Goal: Transaction & Acquisition: Obtain resource

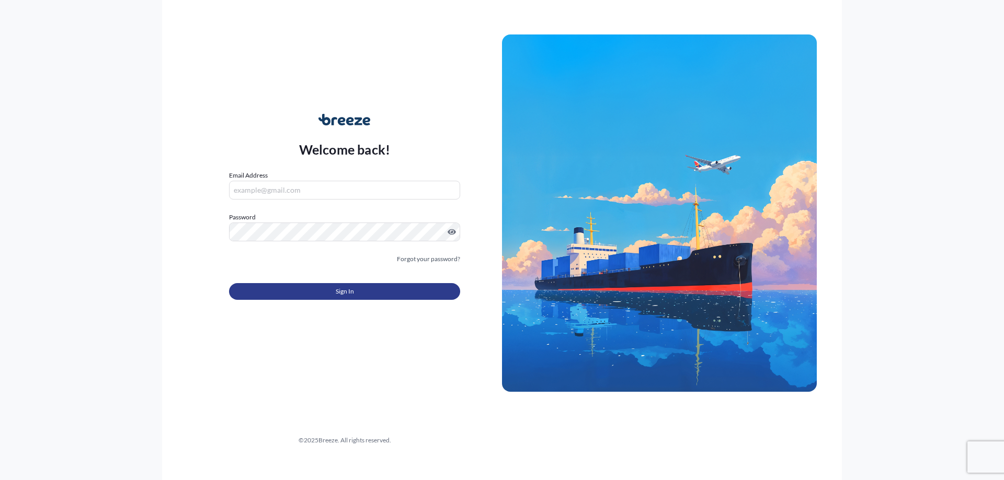
type input "[PERSON_NAME][EMAIL_ADDRESS][PERSON_NAME][DOMAIN_NAME]"
click at [326, 294] on button "Sign In" at bounding box center [344, 291] width 231 height 17
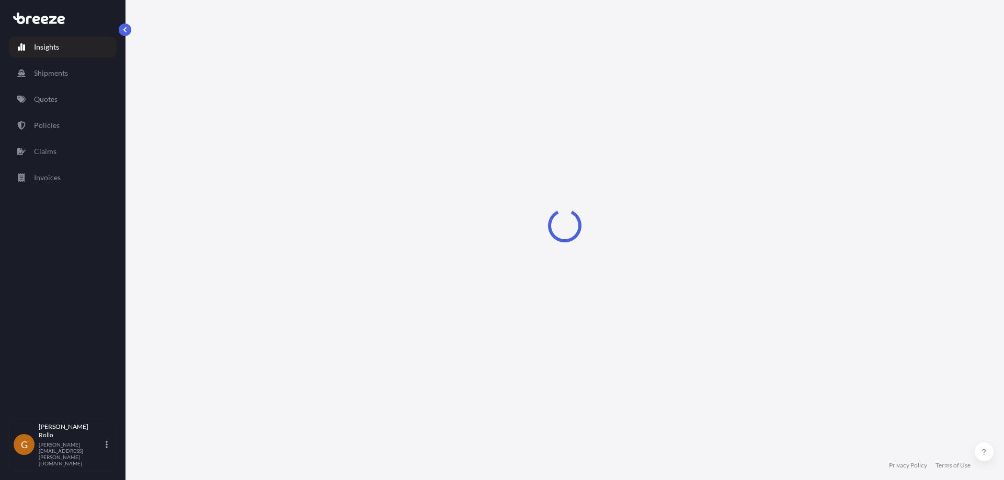
select select "2025"
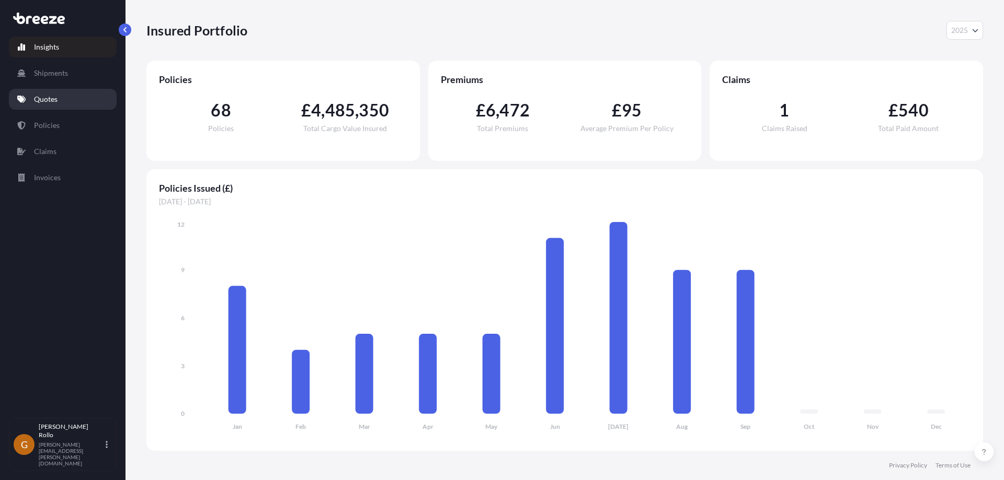
click at [47, 99] on p "Quotes" at bounding box center [46, 99] width 24 height 10
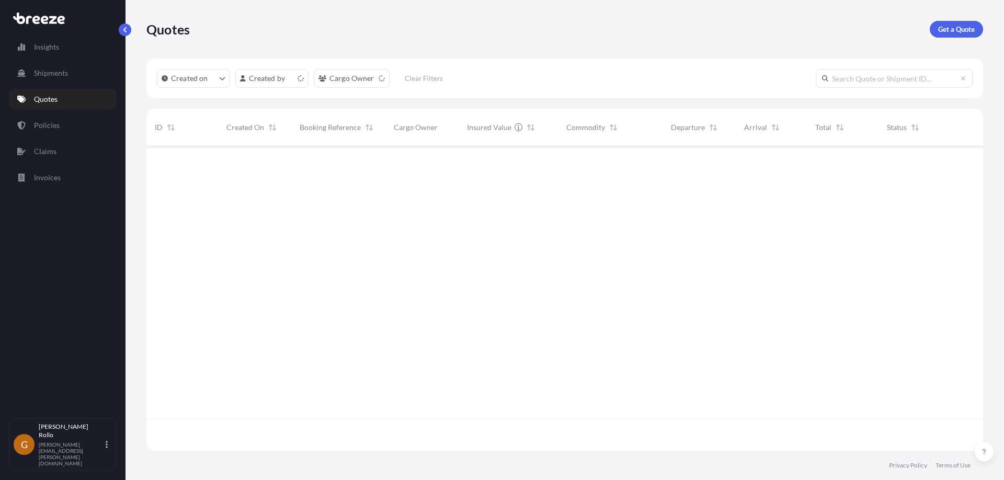
scroll to position [303, 828]
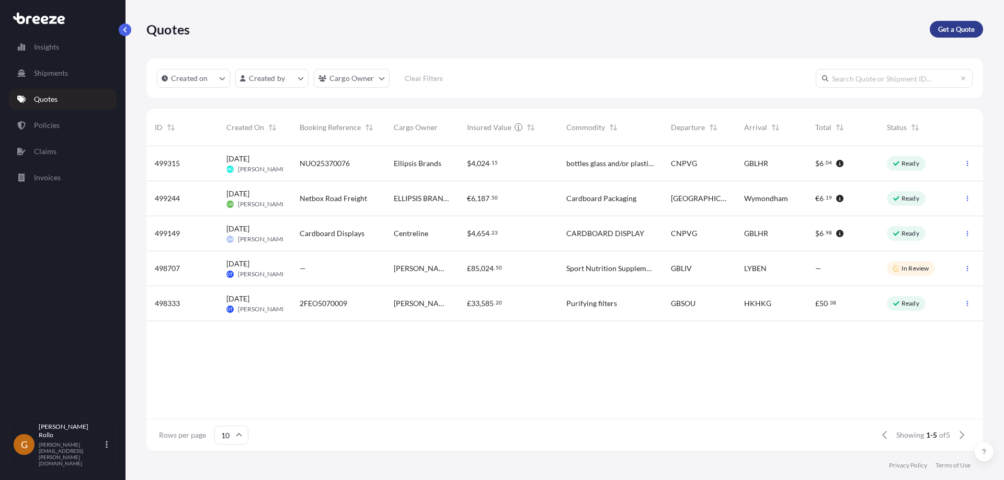
click at [944, 26] on p "Get a Quote" at bounding box center [956, 29] width 37 height 10
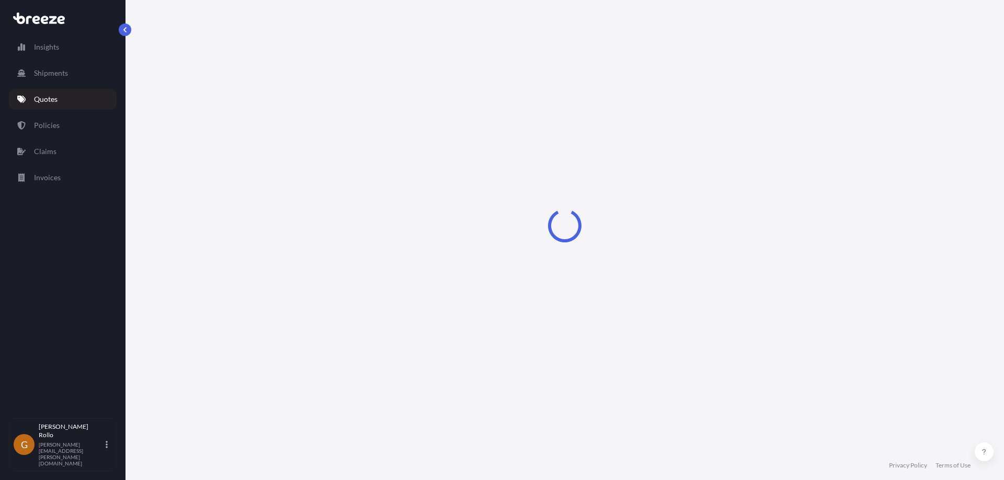
select select "Sea"
select select "1"
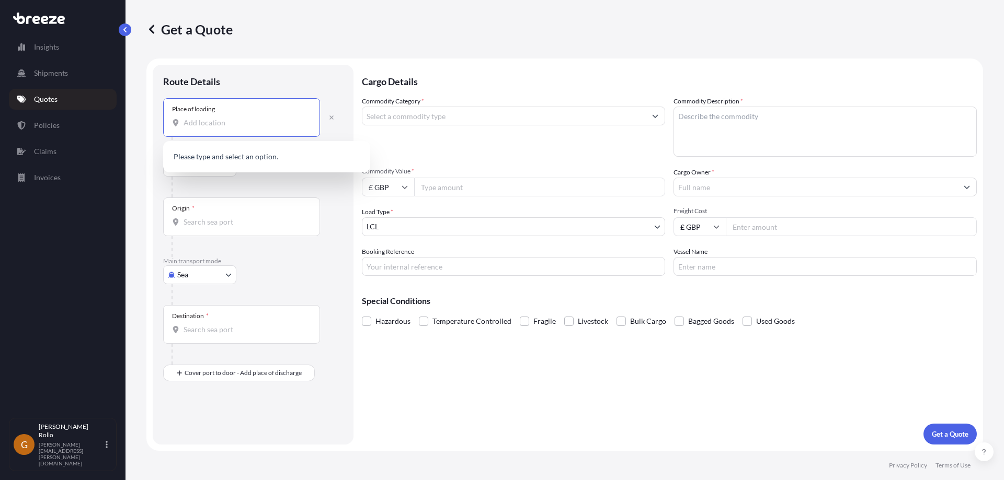
click at [234, 127] on input "Place of loading" at bounding box center [244, 123] width 123 height 10
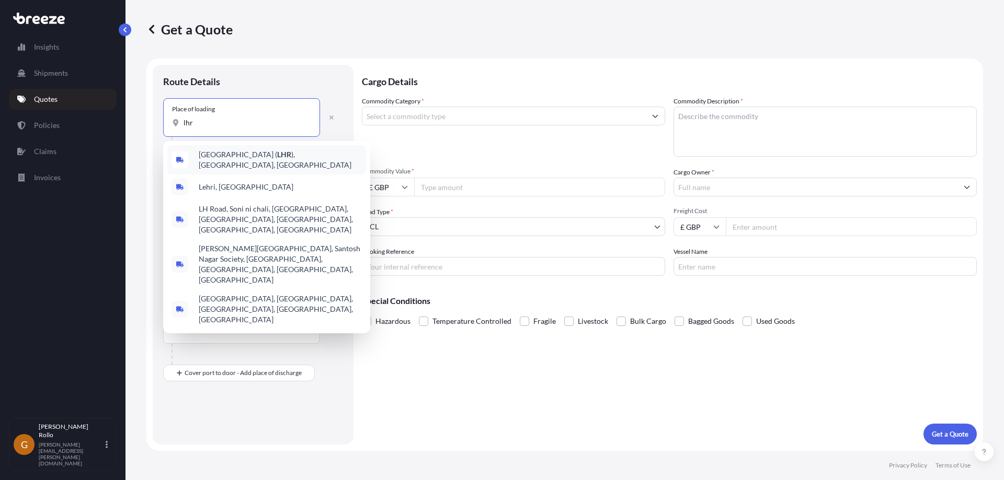
click at [252, 156] on span "[GEOGRAPHIC_DATA] ( LHR ), [GEOGRAPHIC_DATA], [GEOGRAPHIC_DATA]" at bounding box center [280, 159] width 163 height 21
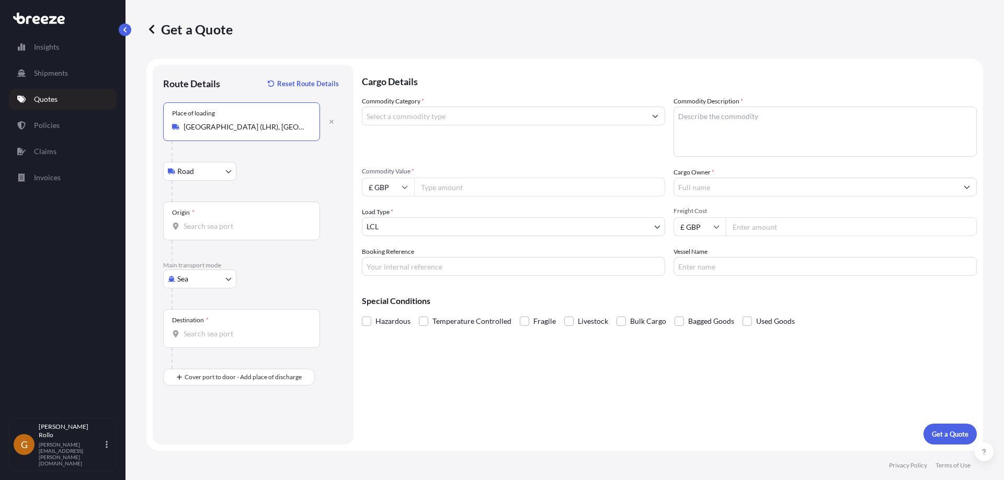
type input "[GEOGRAPHIC_DATA] (LHR), [GEOGRAPHIC_DATA], [GEOGRAPHIC_DATA]"
click at [225, 171] on body "Insights Shipments Quotes Policies Claims Invoices G [PERSON_NAME] [PERSON_NAME…" at bounding box center [502, 240] width 1004 height 480
click at [284, 131] on input "[GEOGRAPHIC_DATA] (LHR), [GEOGRAPHIC_DATA], [GEOGRAPHIC_DATA]" at bounding box center [244, 127] width 123 height 10
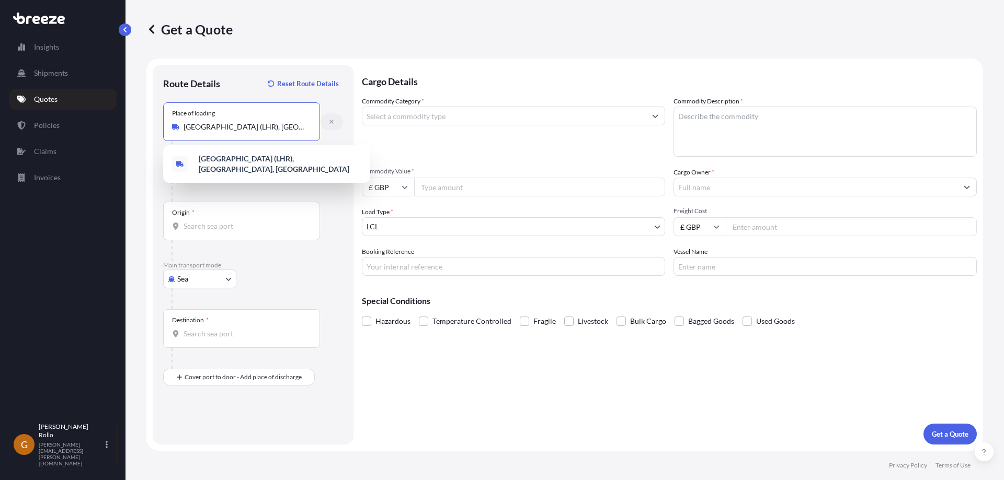
click at [331, 122] on icon "button" at bounding box center [331, 122] width 4 height 4
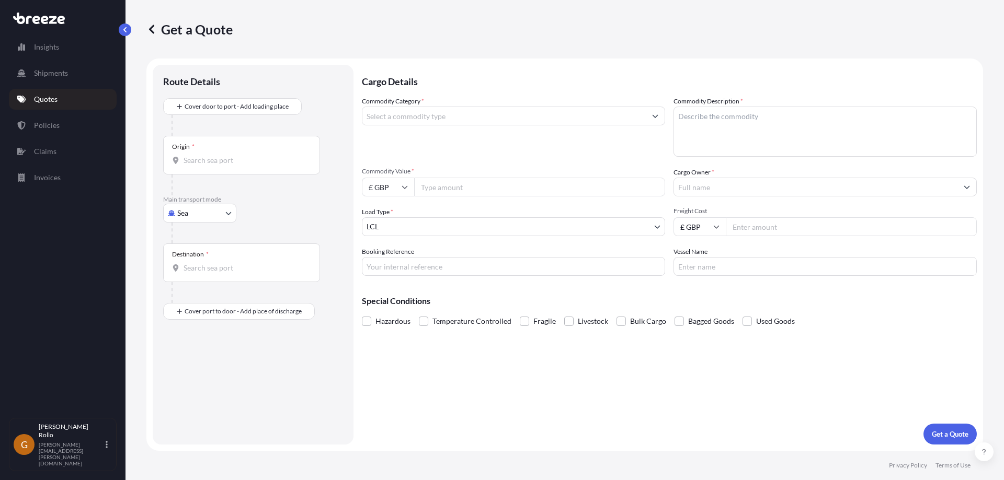
click at [215, 161] on input "Origin *" at bounding box center [244, 160] width 123 height 10
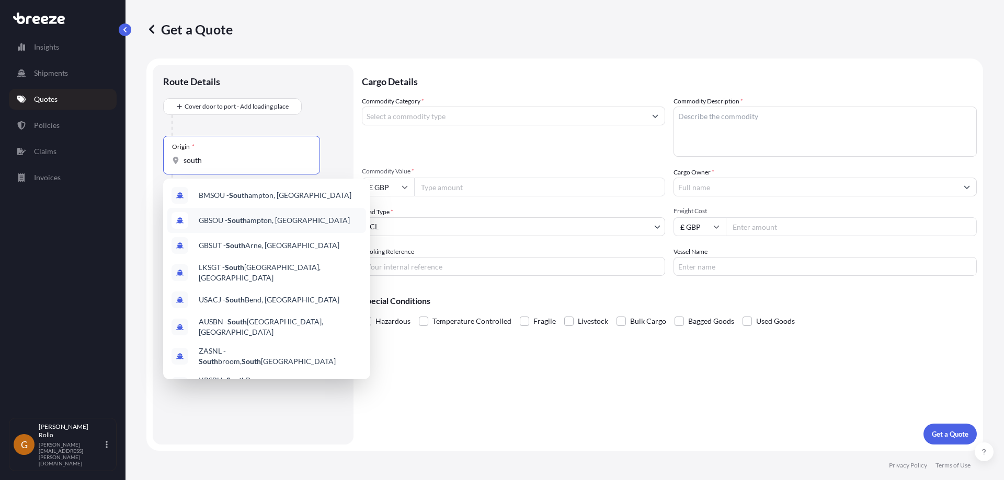
click at [313, 218] on span "GBSOU - [GEOGRAPHIC_DATA], [GEOGRAPHIC_DATA]" at bounding box center [274, 220] width 151 height 10
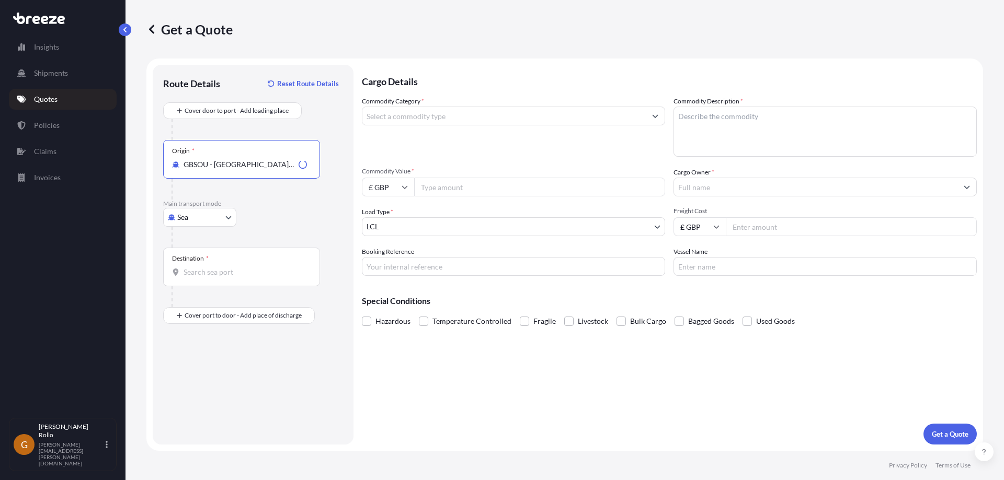
type input "GBSOU - [GEOGRAPHIC_DATA], [GEOGRAPHIC_DATA]"
click at [278, 212] on div "Sea Sea Air Road Rail" at bounding box center [253, 217] width 180 height 19
click at [216, 273] on input "Destination *" at bounding box center [244, 272] width 123 height 10
click at [503, 113] on input "Commodity Category *" at bounding box center [503, 116] width 283 height 19
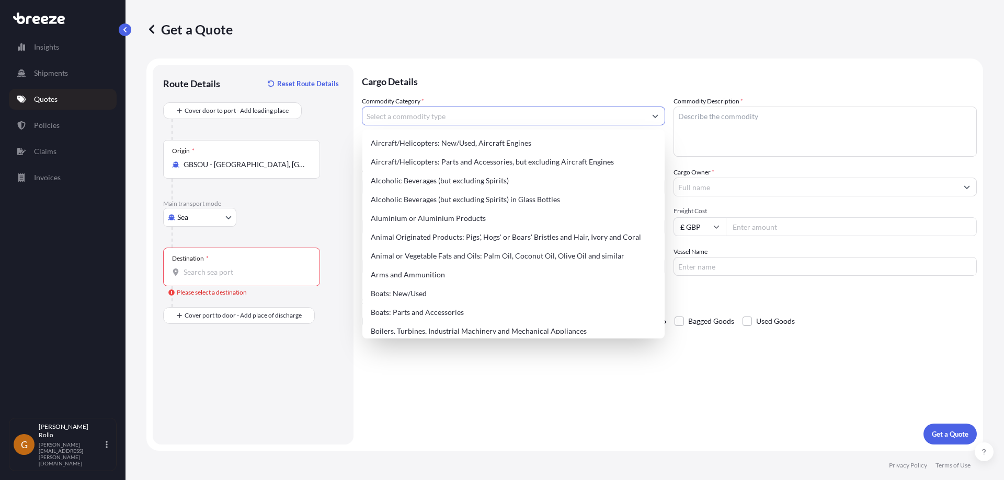
click at [503, 113] on input "Commodity Category *" at bounding box center [503, 116] width 283 height 19
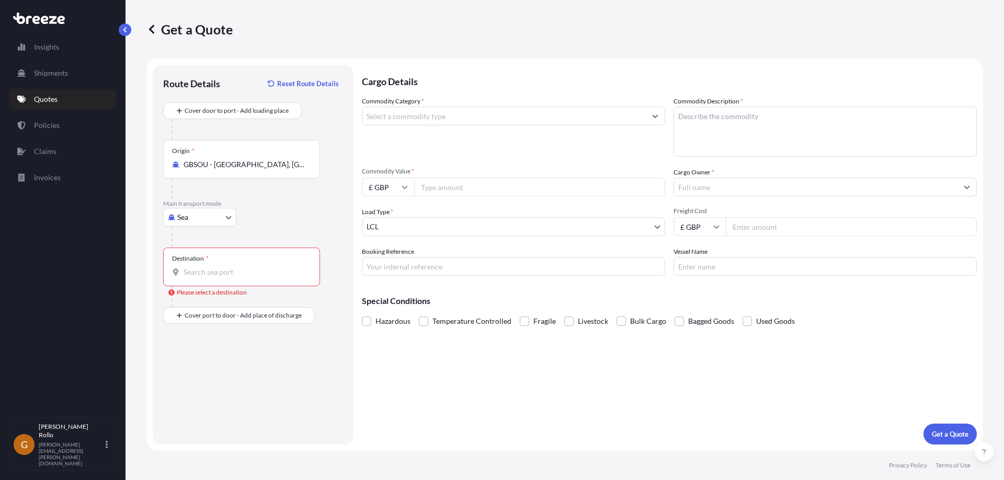
click at [757, 190] on input "Cargo Owner *" at bounding box center [815, 187] width 283 height 19
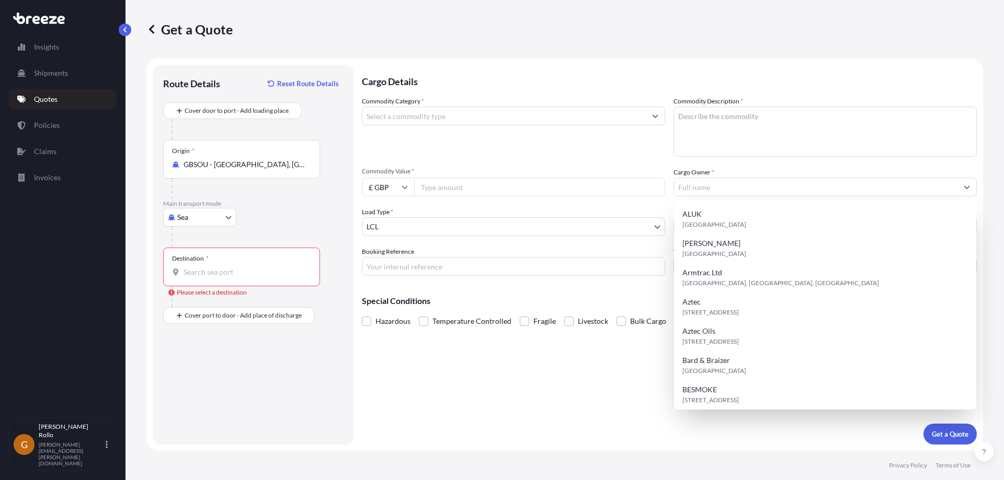
click at [549, 156] on div "Commodity Category *" at bounding box center [513, 126] width 303 height 61
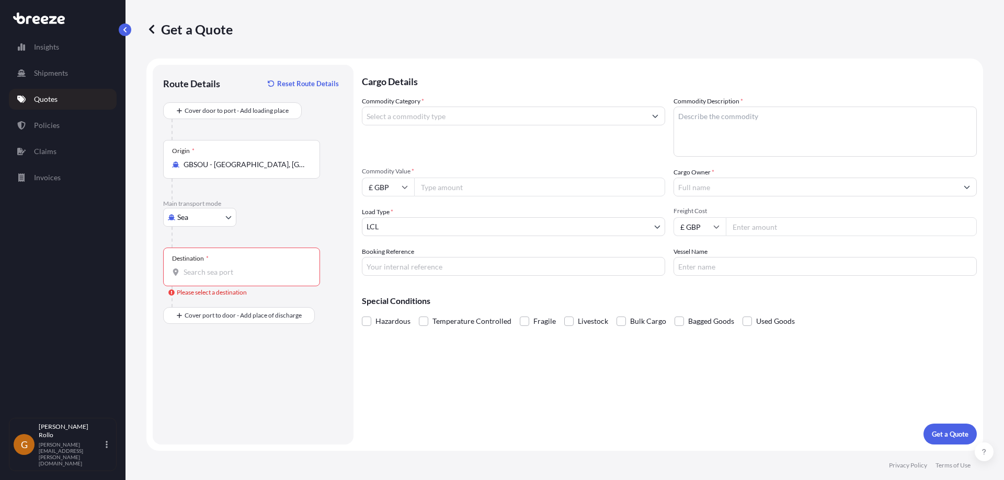
click at [269, 163] on input "GBSOU - [GEOGRAPHIC_DATA], [GEOGRAPHIC_DATA]" at bounding box center [244, 164] width 123 height 10
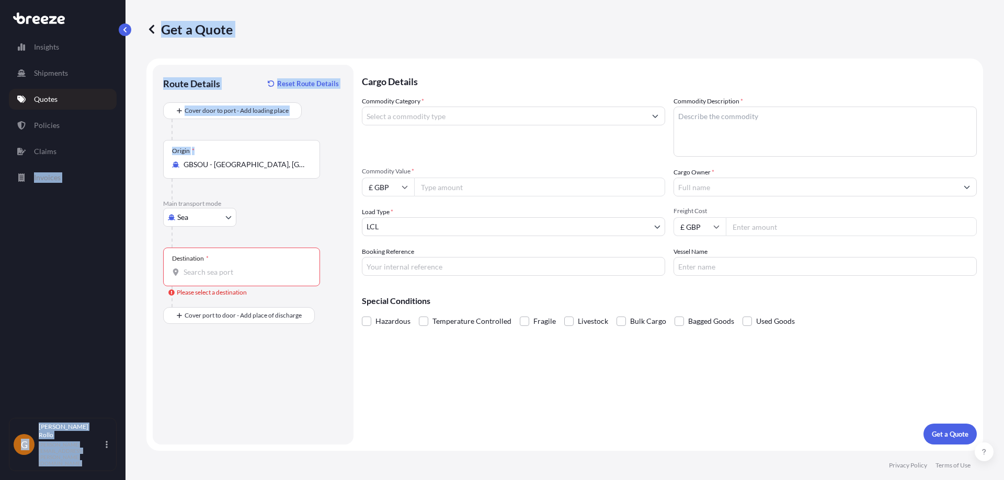
drag, startPoint x: 308, startPoint y: 165, endPoint x: 109, endPoint y: 162, distance: 199.2
click at [109, 162] on div "Insights Shipments Quotes Policies Claims Invoices G [PERSON_NAME] [PERSON_NAME…" at bounding box center [502, 240] width 1004 height 480
click at [283, 171] on div "Origin * [GEOGRAPHIC_DATA] - [GEOGRAPHIC_DATA], [GEOGRAPHIC_DATA]" at bounding box center [241, 159] width 157 height 39
click at [283, 170] on input "GBSOU - [GEOGRAPHIC_DATA], [GEOGRAPHIC_DATA]" at bounding box center [244, 164] width 123 height 10
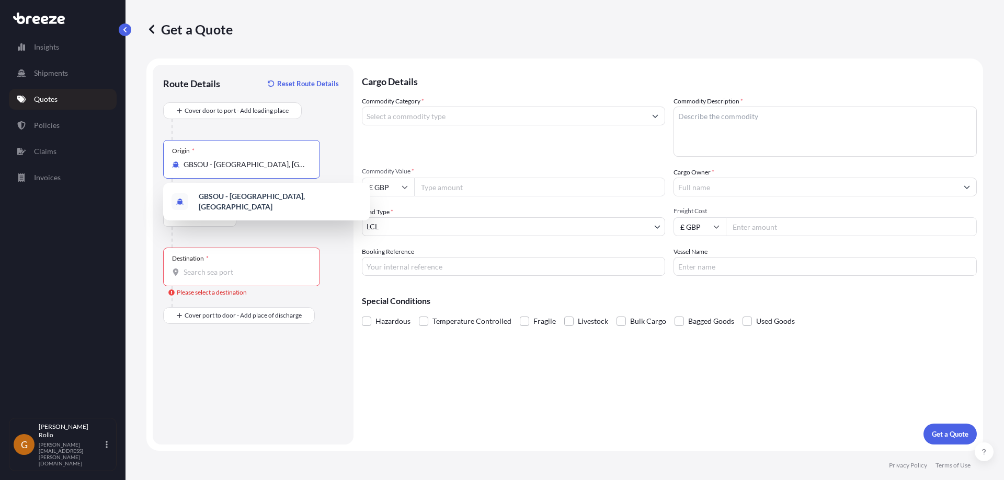
scroll to position [0, 6]
drag, startPoint x: 186, startPoint y: 166, endPoint x: 385, endPoint y: 164, distance: 199.1
click at [385, 164] on form "Route Details Reset Route Details Cover door to port - Add loading place Place …" at bounding box center [564, 255] width 836 height 393
click at [237, 165] on input "Origin *" at bounding box center [244, 164] width 123 height 10
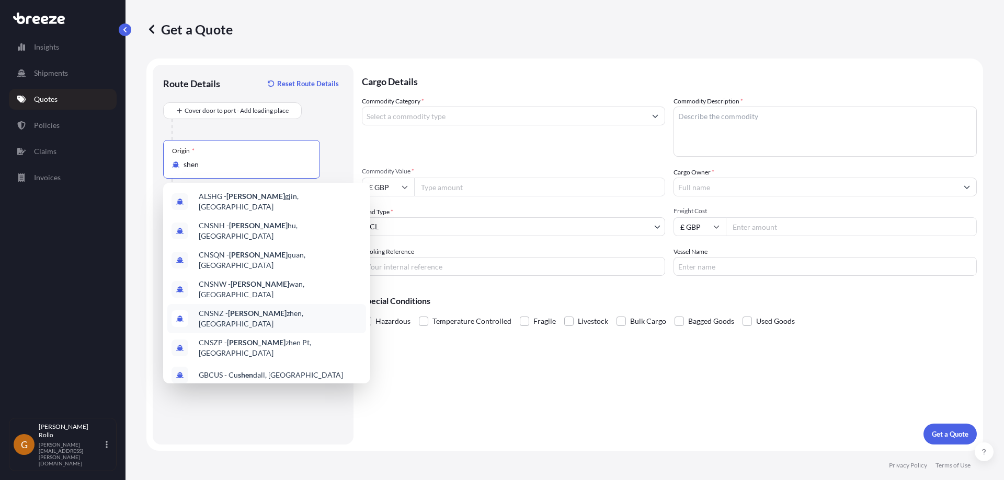
click at [263, 308] on span "CNSNZ - [PERSON_NAME], [GEOGRAPHIC_DATA]" at bounding box center [280, 318] width 163 height 21
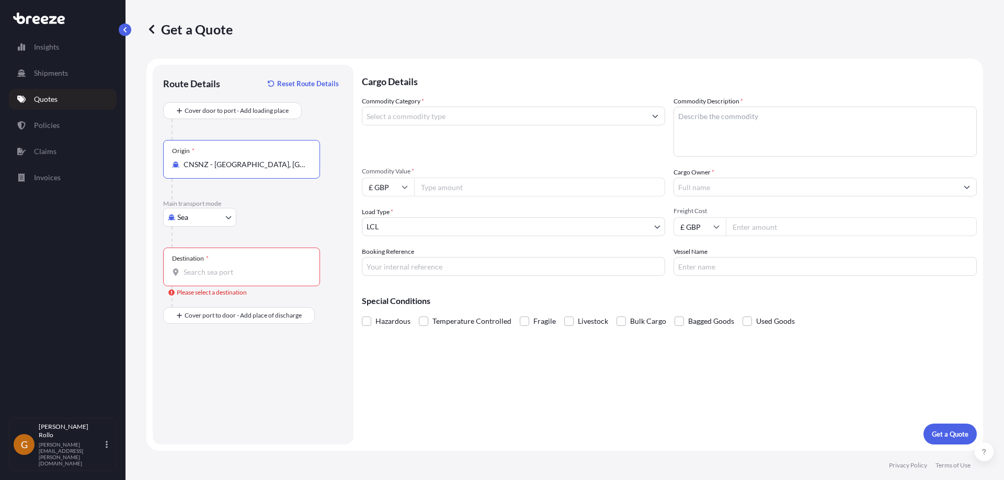
type input "CNSNZ - [GEOGRAPHIC_DATA], [GEOGRAPHIC_DATA]"
click at [232, 268] on input "Destination * Please select a destination" at bounding box center [244, 272] width 123 height 10
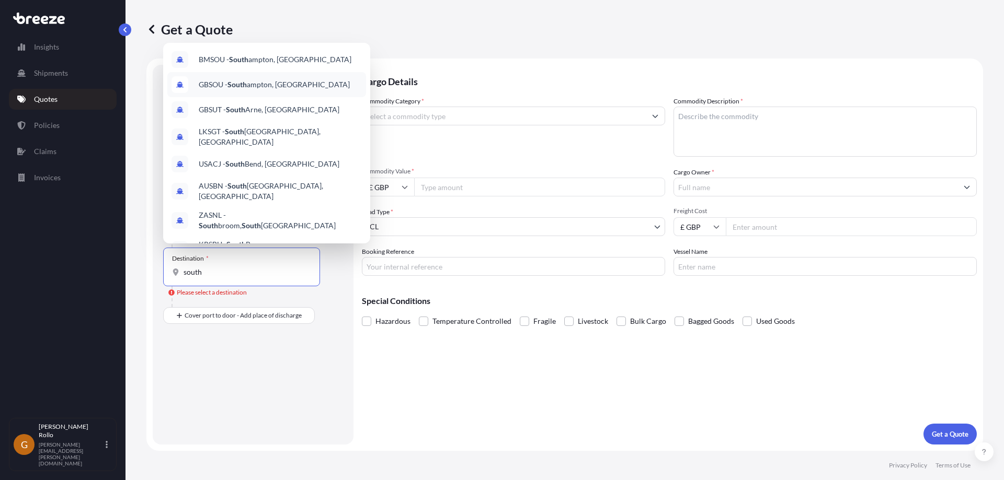
click at [260, 88] on span "GBSOU - [GEOGRAPHIC_DATA], [GEOGRAPHIC_DATA]" at bounding box center [274, 84] width 151 height 10
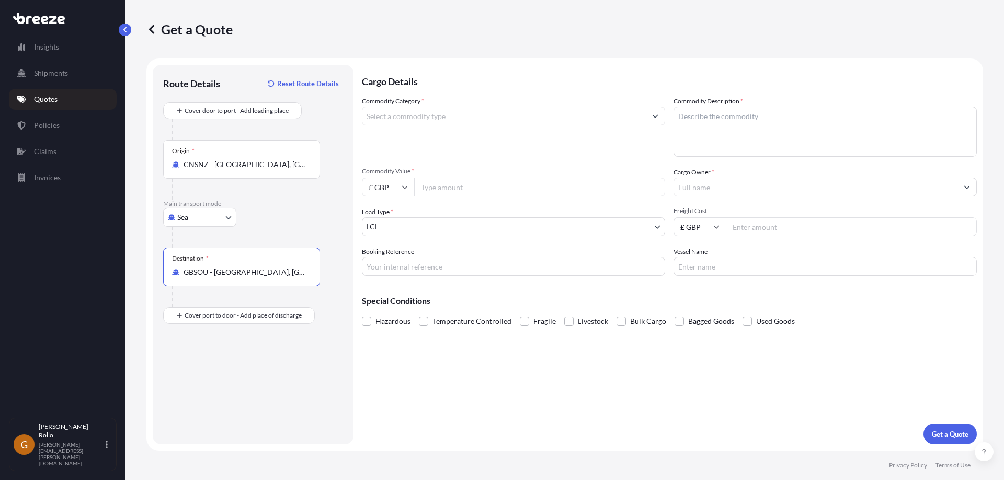
type input "GBSOU - [GEOGRAPHIC_DATA], [GEOGRAPHIC_DATA]"
click at [490, 120] on input "Commodity Category *" at bounding box center [503, 116] width 283 height 19
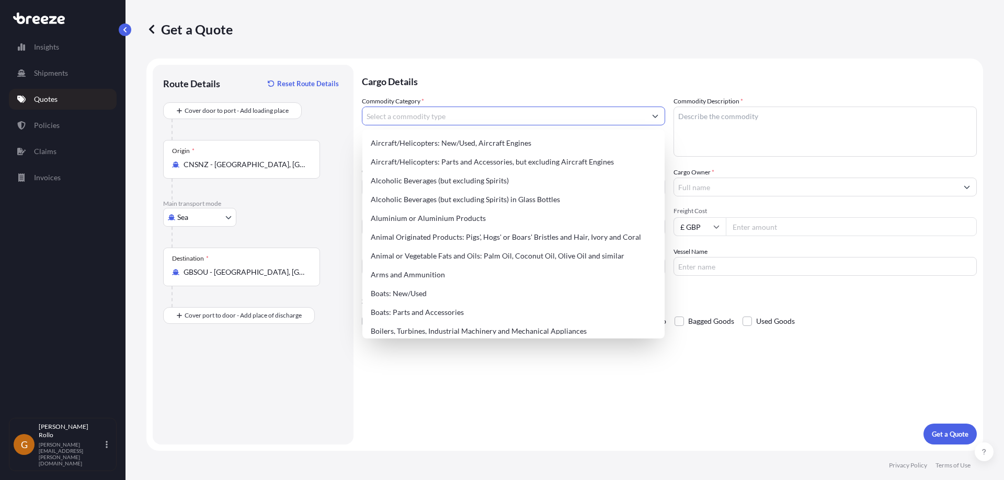
click at [490, 120] on input "Commodity Category *" at bounding box center [503, 116] width 283 height 19
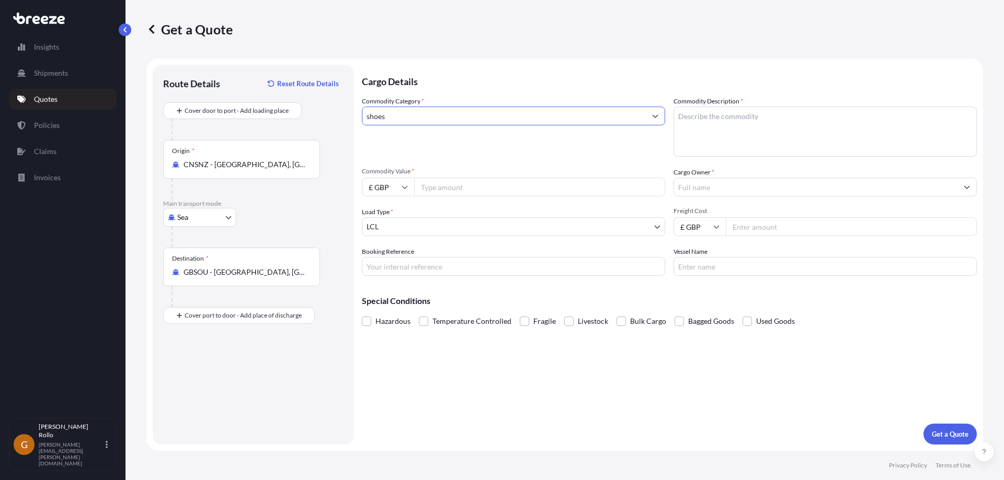
type input "shoes"
click at [820, 117] on textarea "Commodity Description *" at bounding box center [824, 132] width 303 height 50
click at [724, 128] on textarea "Commodity Description *" at bounding box center [824, 132] width 303 height 50
paste textarea "10,000pcs Childrens Wellington Boots"
type textarea "10,000pcs Childrens Wellington Boots"
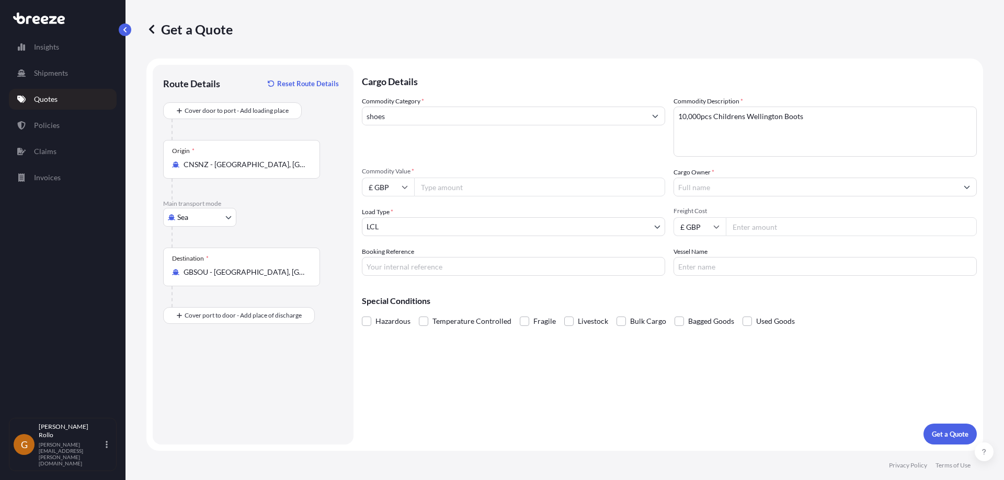
click at [521, 154] on div "Commodity Category * shoes" at bounding box center [513, 126] width 303 height 61
click at [472, 192] on input "Commodity Value *" at bounding box center [539, 187] width 251 height 19
click at [393, 188] on input "£ GBP" at bounding box center [388, 187] width 52 height 19
click at [382, 218] on div "€ EUR" at bounding box center [388, 216] width 44 height 20
type input "€ EUR"
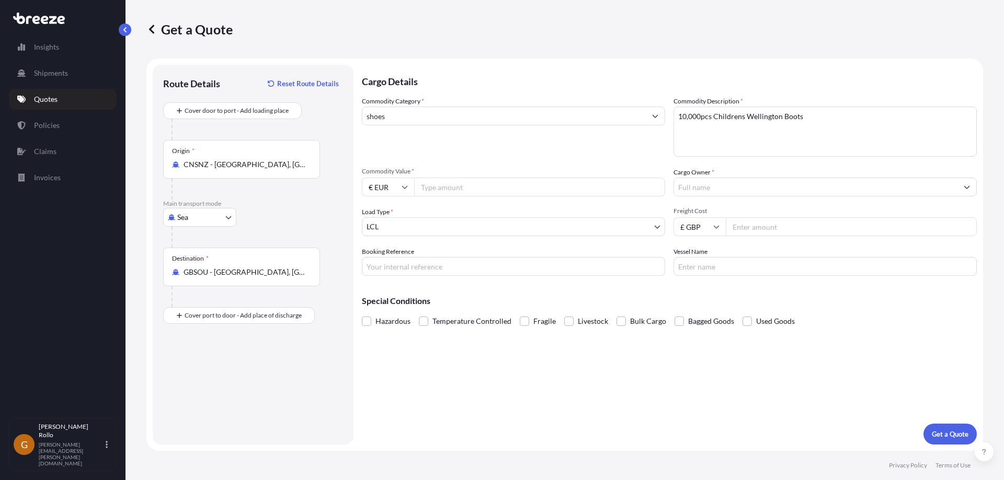
click at [467, 185] on input "Commodity Value *" at bounding box center [539, 187] width 251 height 19
type input "25000"
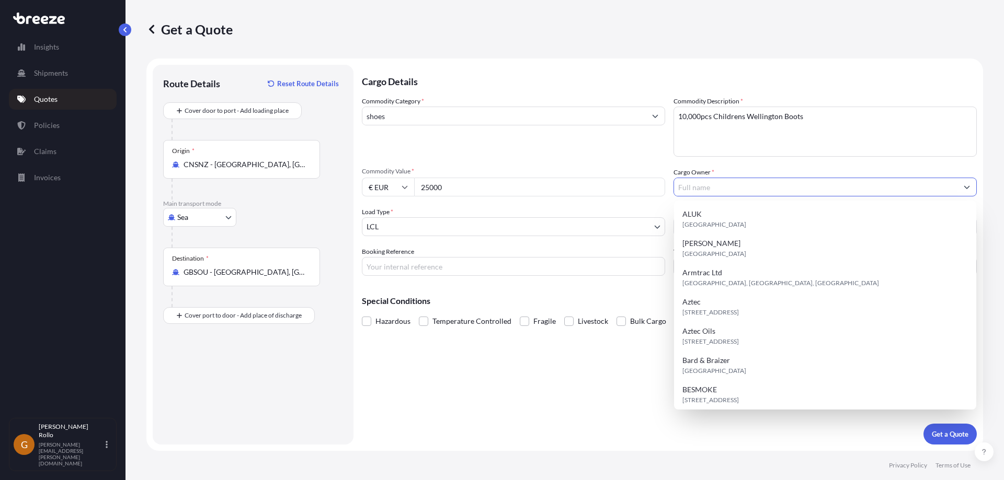
click at [801, 186] on input "Cargo Owner *" at bounding box center [815, 187] width 283 height 19
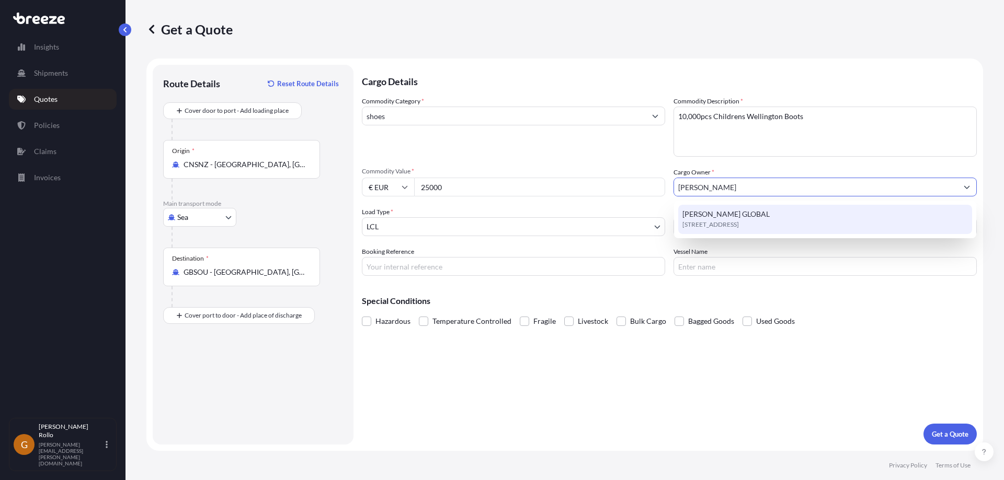
click at [801, 216] on div "[PERSON_NAME][STREET_ADDRESS]" at bounding box center [825, 219] width 294 height 29
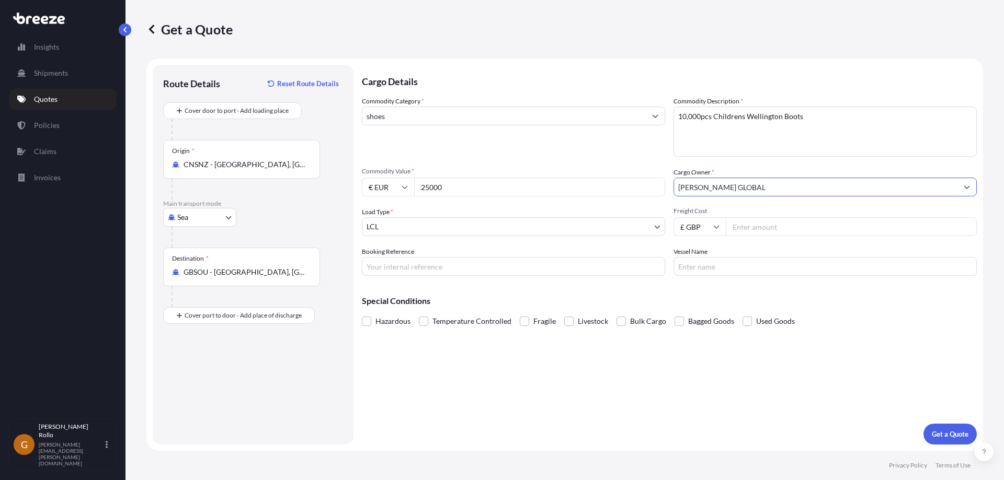
type input "[PERSON_NAME] GLOBAL"
drag, startPoint x: 467, startPoint y: 185, endPoint x: 398, endPoint y: 186, distance: 69.0
click at [398, 186] on div "€ EUR 25000" at bounding box center [513, 187] width 303 height 19
click at [780, 225] on input "Freight Cost" at bounding box center [850, 226] width 251 height 19
type input "1000"
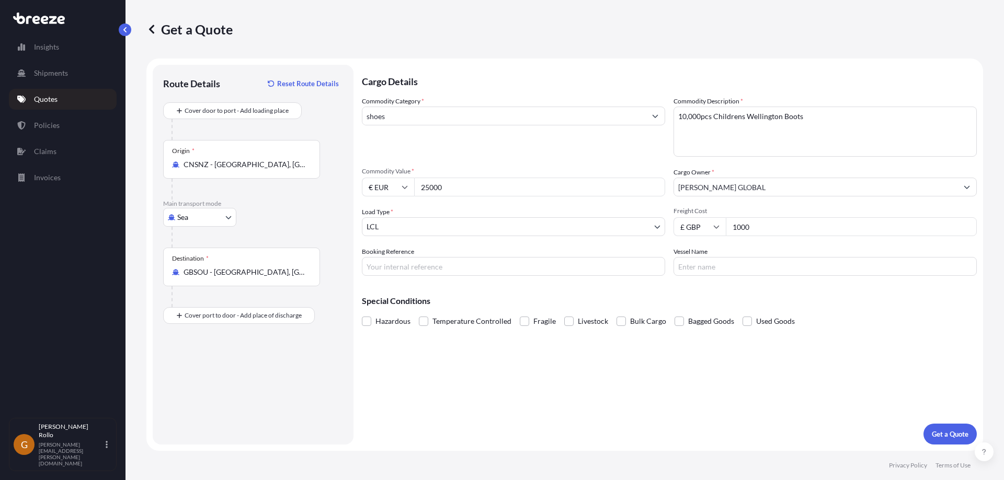
click at [577, 247] on div "Booking Reference" at bounding box center [513, 261] width 303 height 29
click at [501, 271] on input "Booking Reference" at bounding box center [513, 266] width 303 height 19
type input "[PERSON_NAME] 18/09"
click at [693, 370] on div "Cargo Details Commodity Category * shoes Commodity Description * 10,000pcs Chil…" at bounding box center [669, 255] width 615 height 380
click at [939, 436] on p "Get a Quote" at bounding box center [949, 434] width 37 height 10
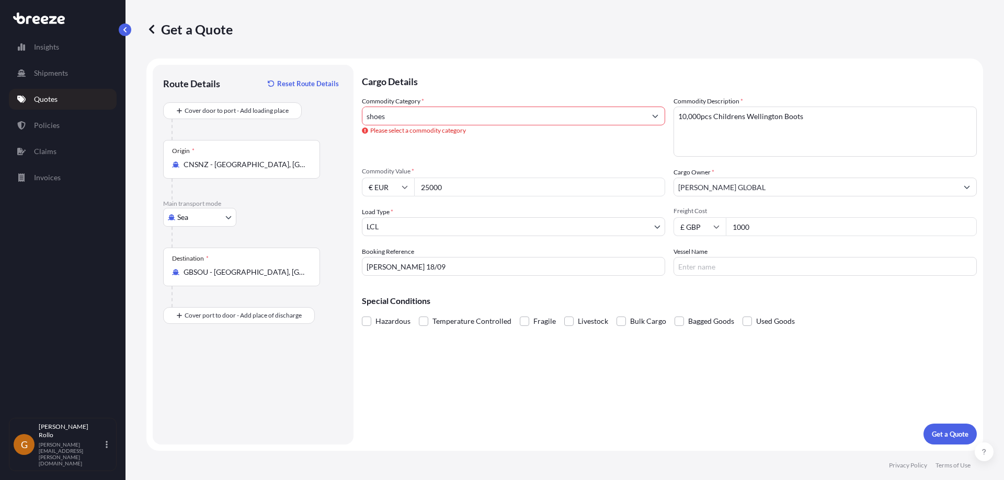
click at [623, 116] on input "shoes" at bounding box center [503, 116] width 283 height 19
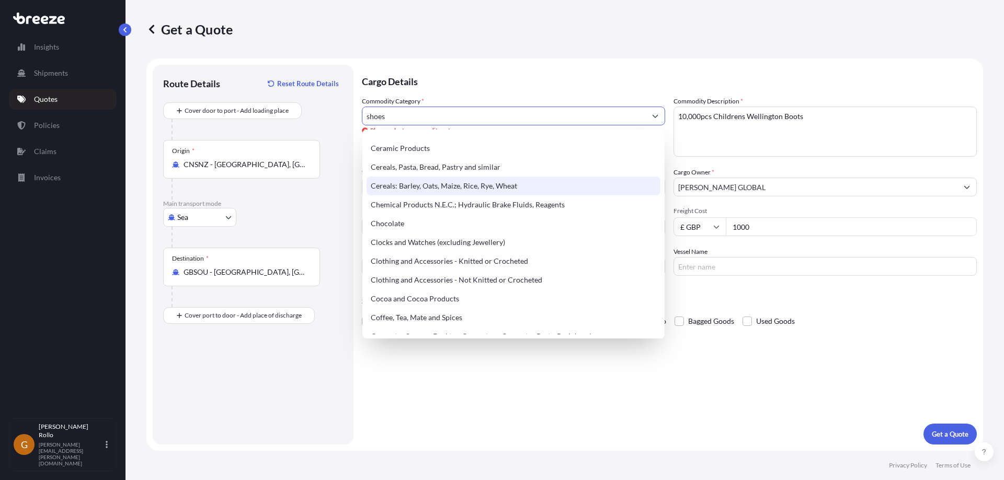
scroll to position [310, 0]
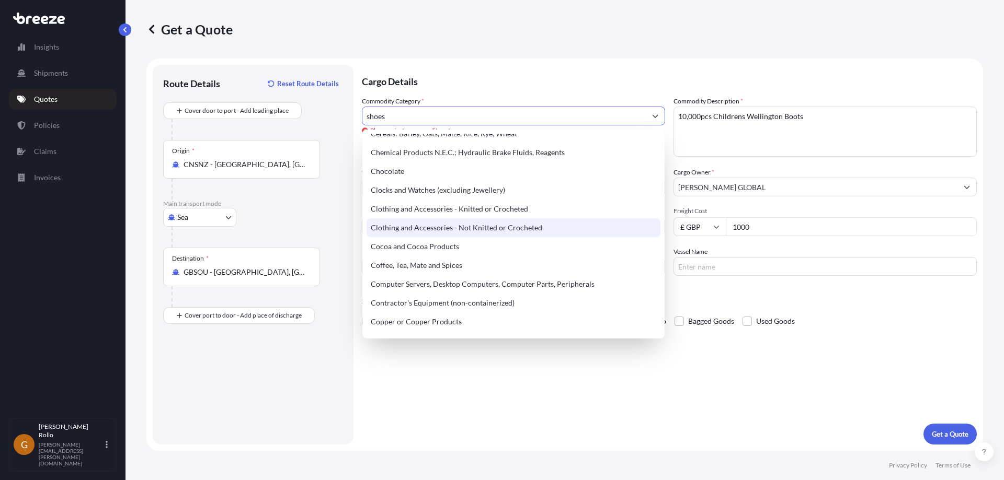
click at [541, 226] on div "Clothing and Accessories - Not Knitted or Crocheted" at bounding box center [513, 227] width 294 height 19
type input "Clothing and Accessories - Not Knitted or Crocheted"
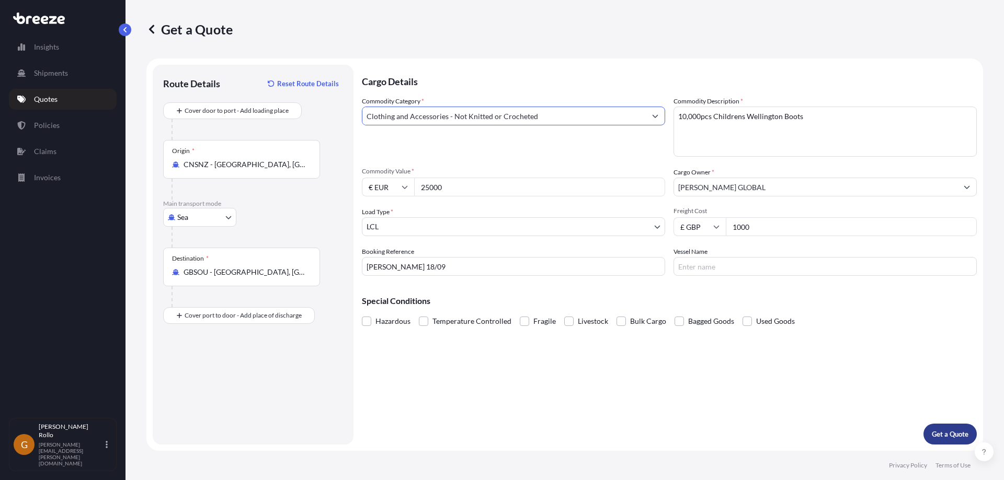
click at [960, 432] on p "Get a Quote" at bounding box center [949, 434] width 37 height 10
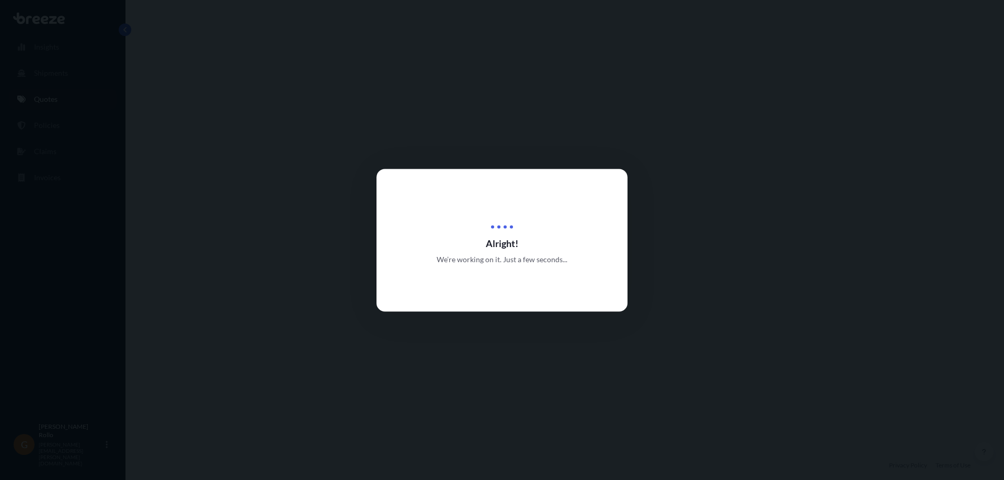
select select "Sea"
select select "1"
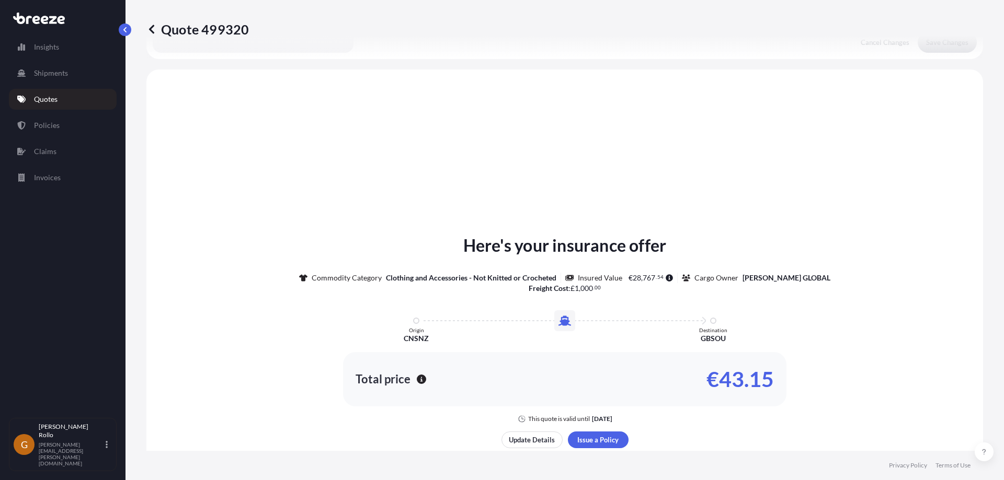
scroll to position [315, 0]
